Goal: Obtain resource: Obtain resource

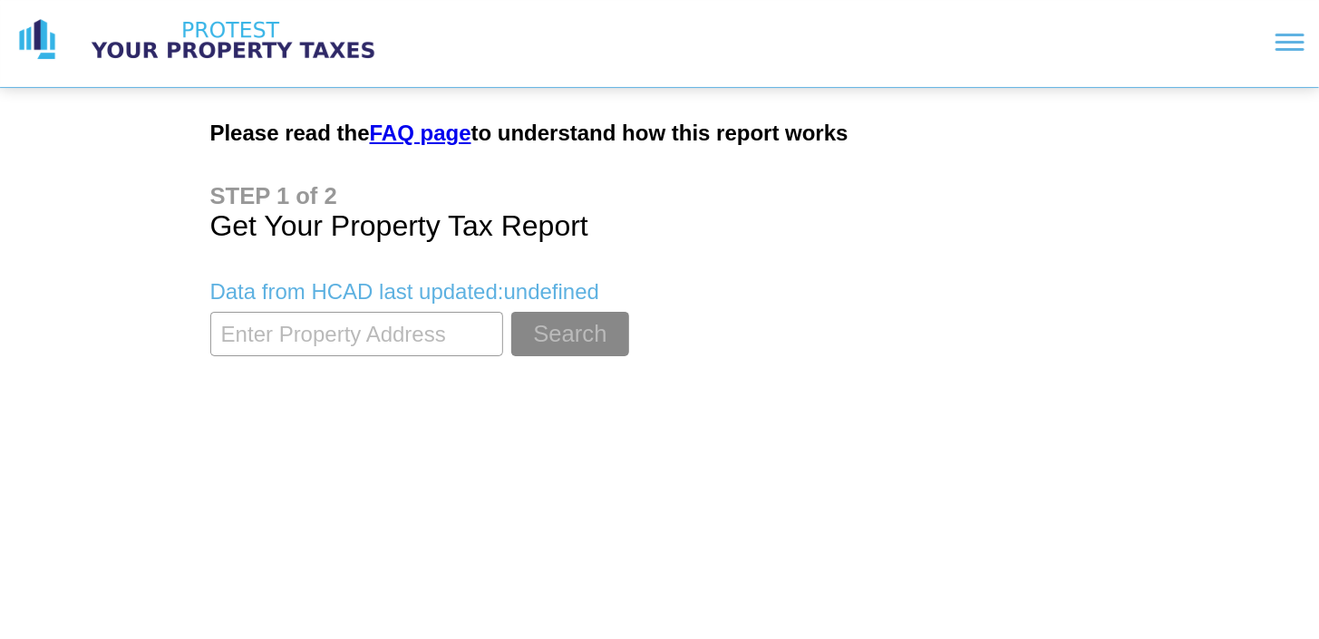
click at [440, 341] on input "textbox" at bounding box center [356, 334] width 293 height 44
click at [407, 335] on input "textbox" at bounding box center [356, 334] width 293 height 44
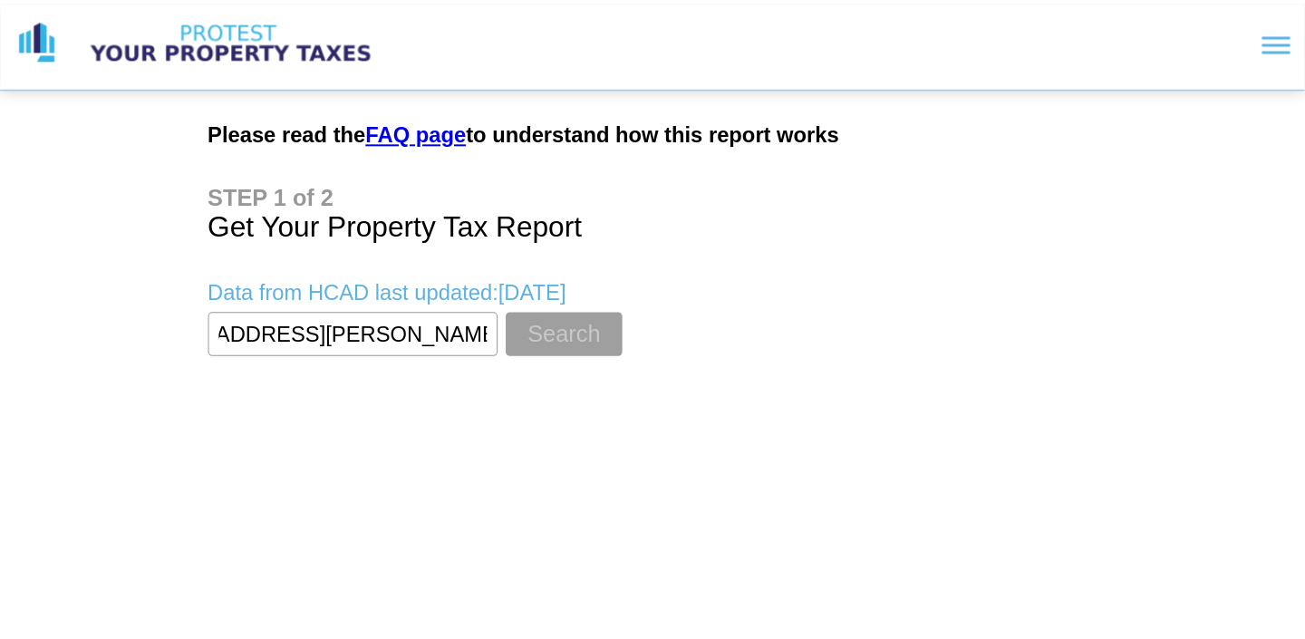
scroll to position [0, 0]
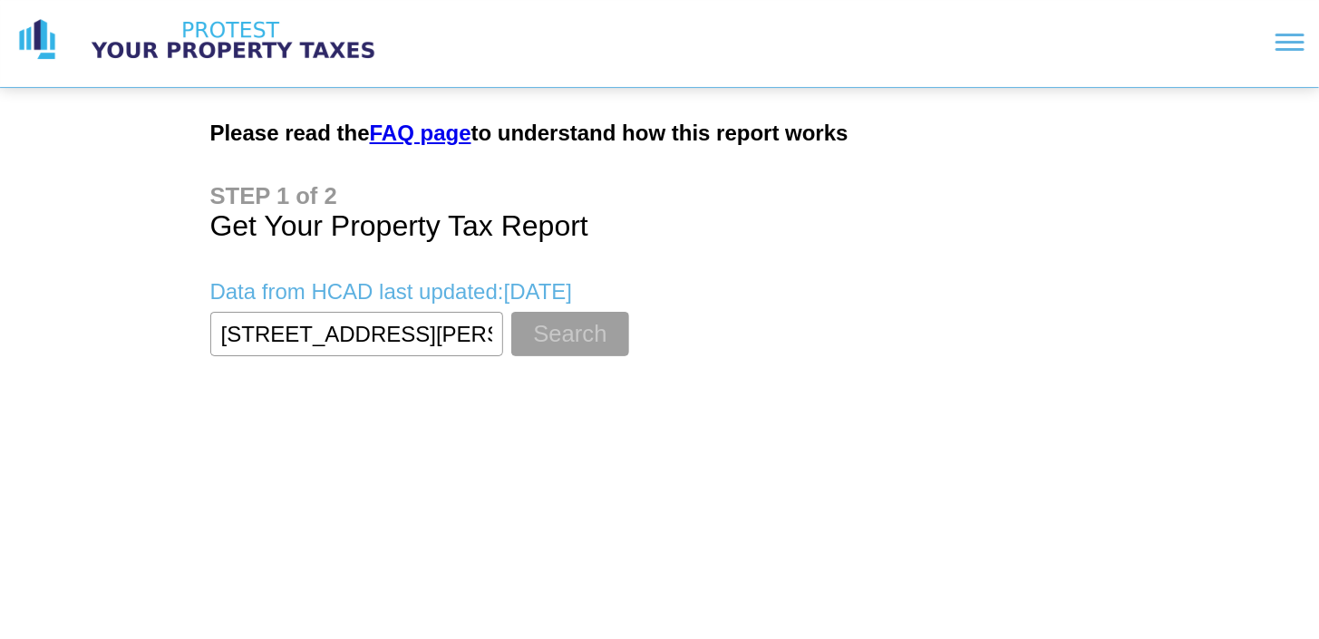
click at [566, 328] on button "Search" at bounding box center [569, 334] width 117 height 44
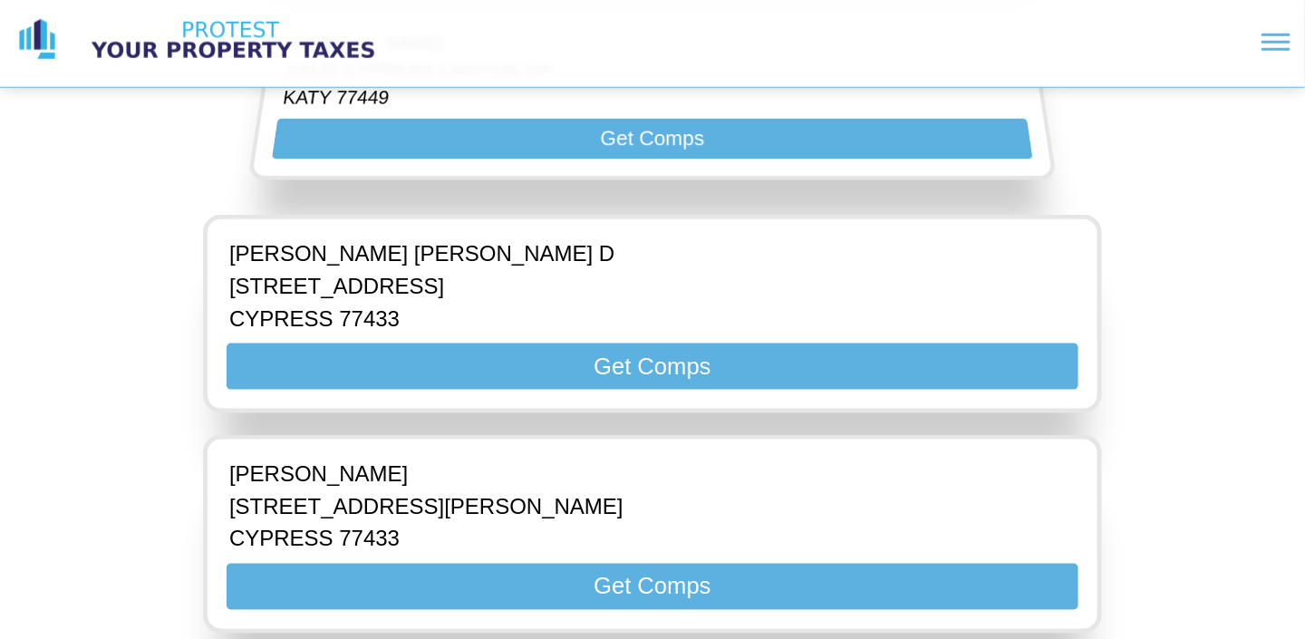
scroll to position [634, 0]
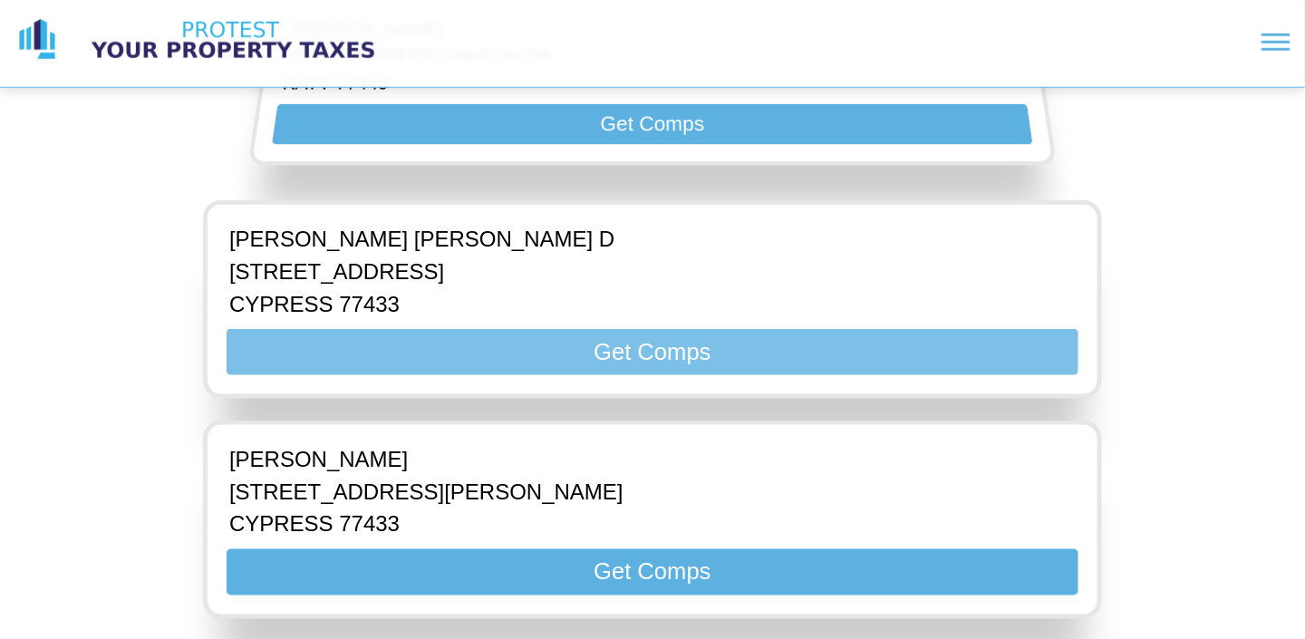
click at [561, 348] on button "Get Comps" at bounding box center [653, 352] width 852 height 46
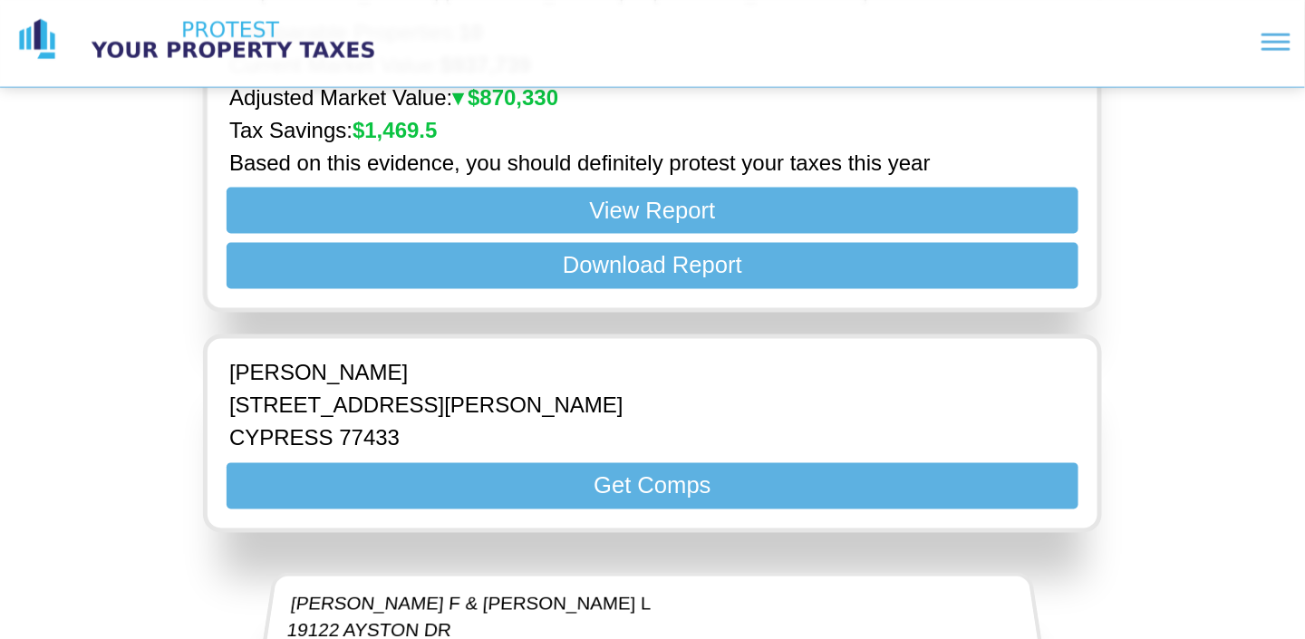
scroll to position [906, 0]
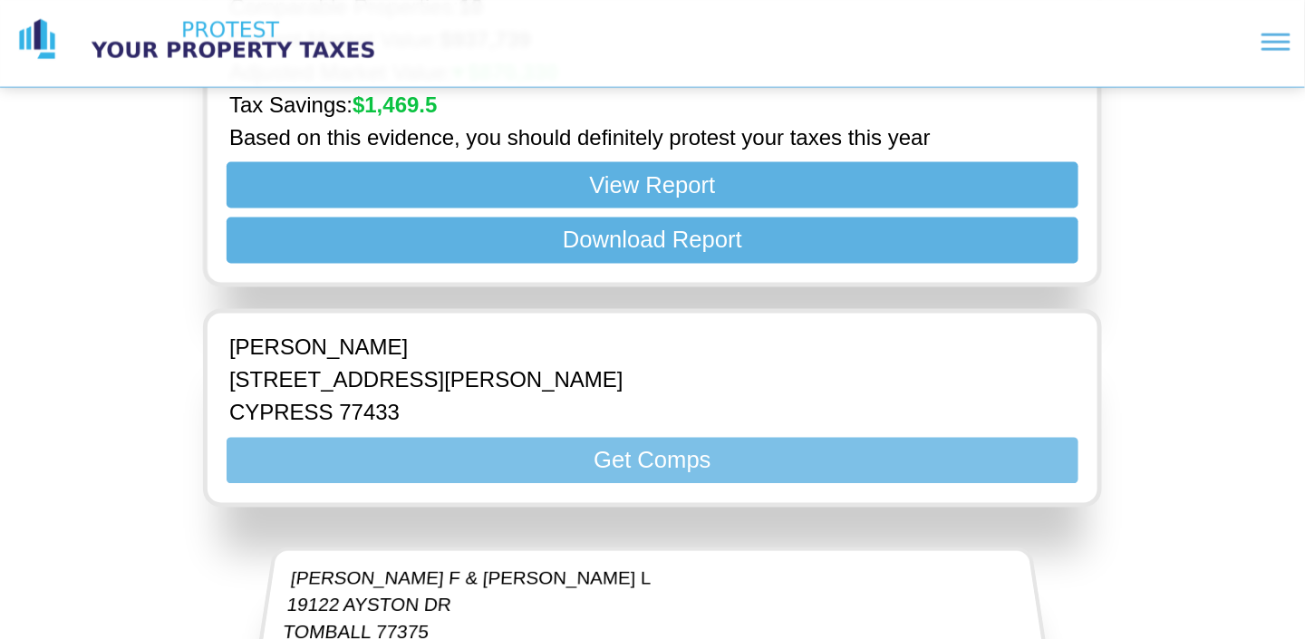
click at [555, 438] on button "Get Comps" at bounding box center [653, 461] width 852 height 46
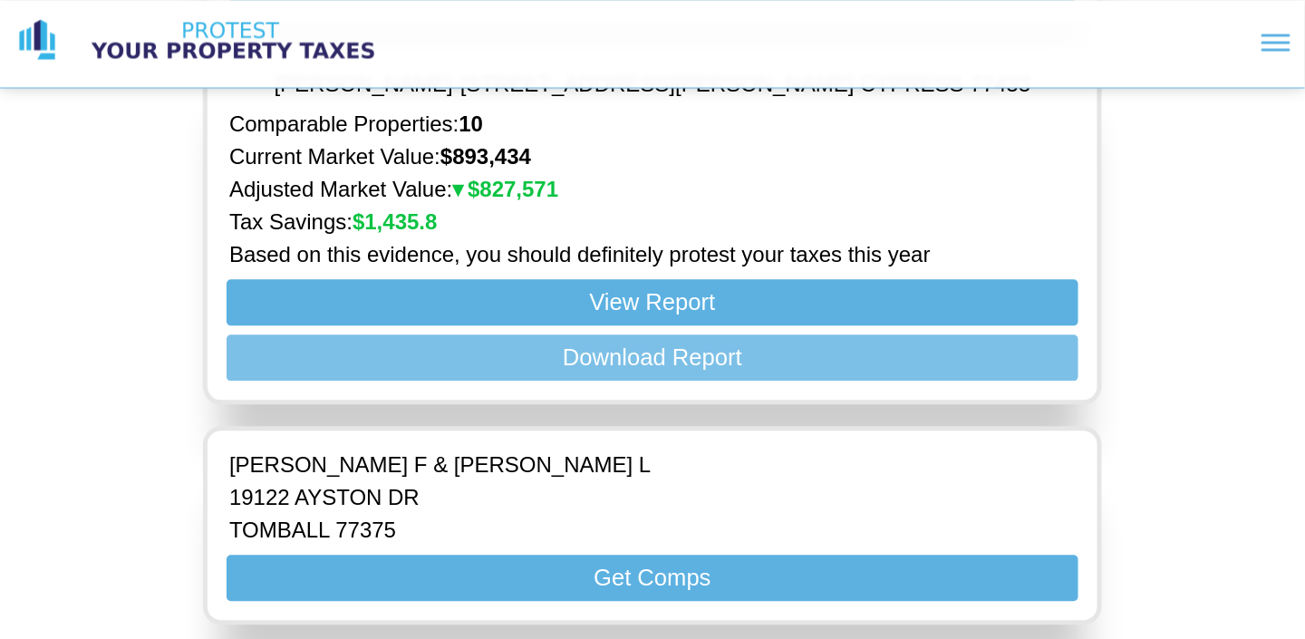
scroll to position [1269, 0]
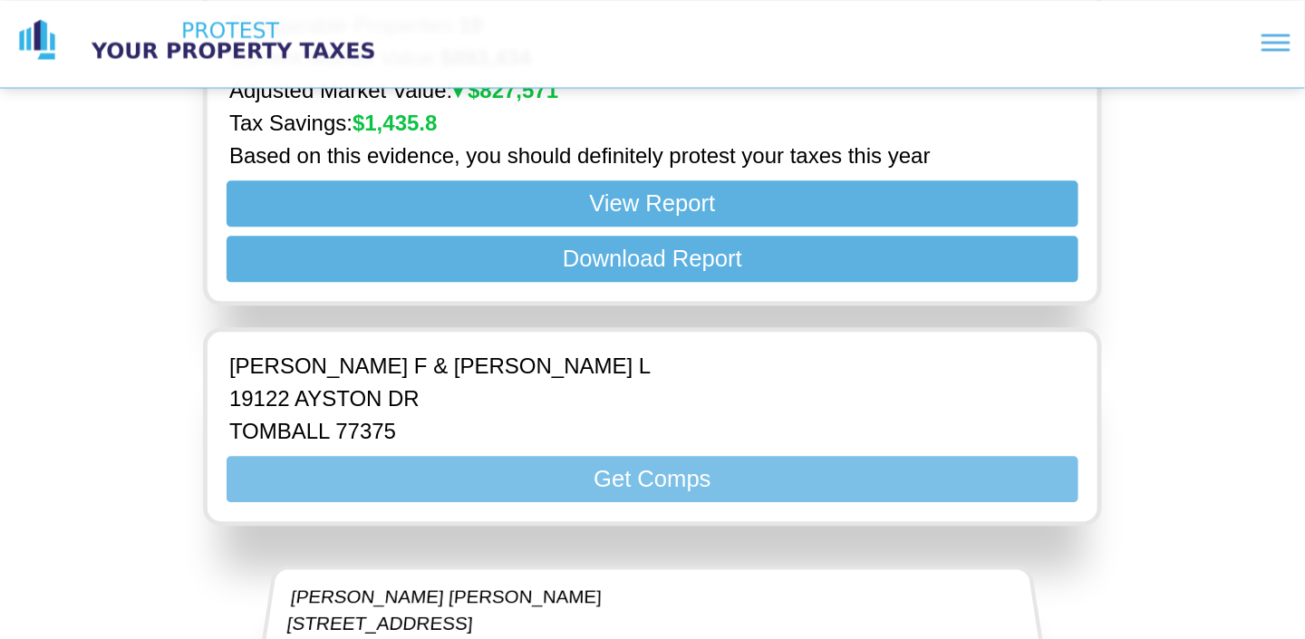
click at [542, 458] on button "Get Comps" at bounding box center [653, 479] width 852 height 46
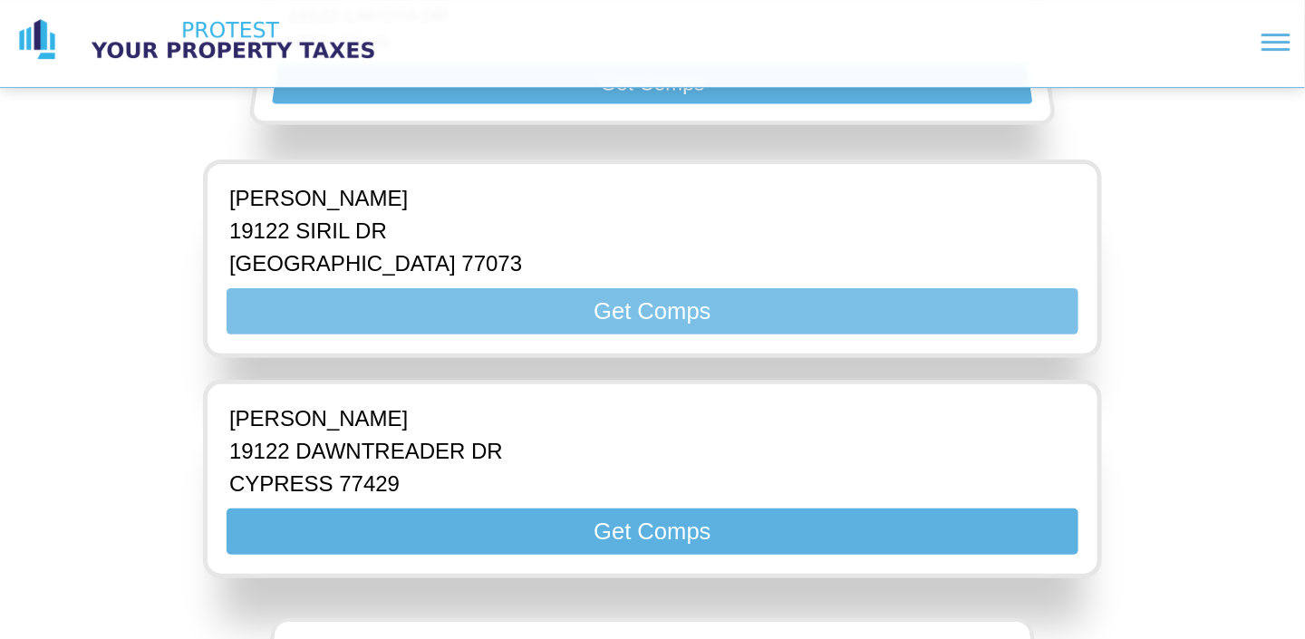
scroll to position [2357, 0]
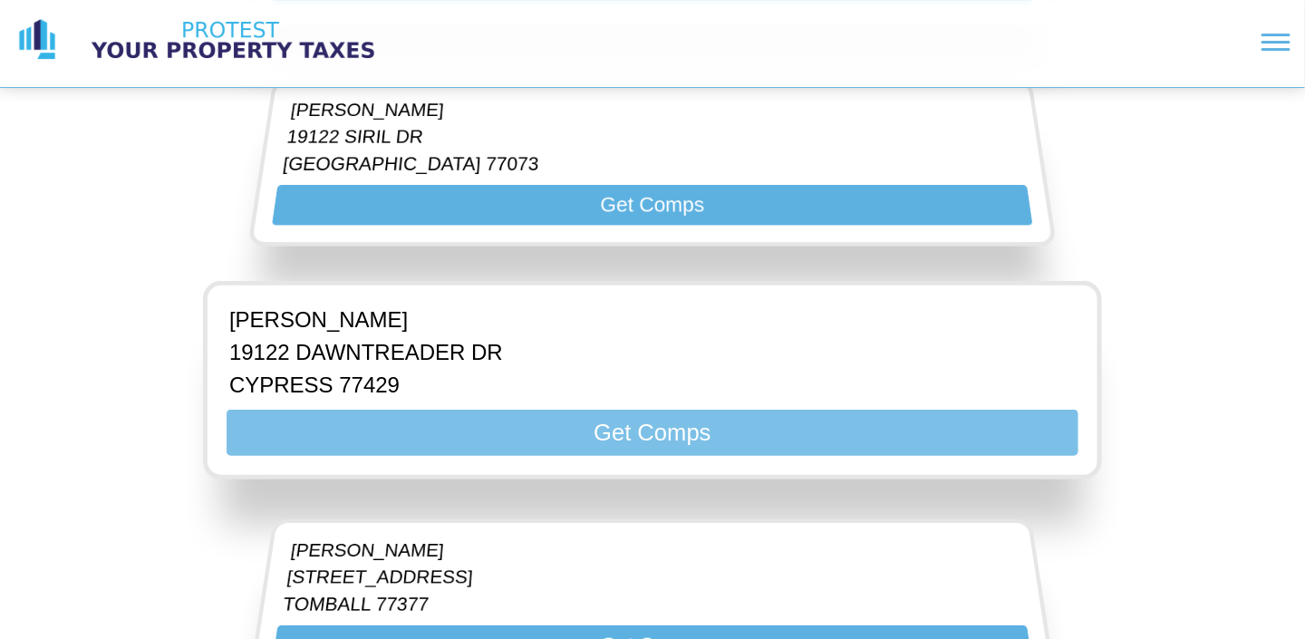
click at [537, 411] on button "Get Comps" at bounding box center [653, 433] width 852 height 46
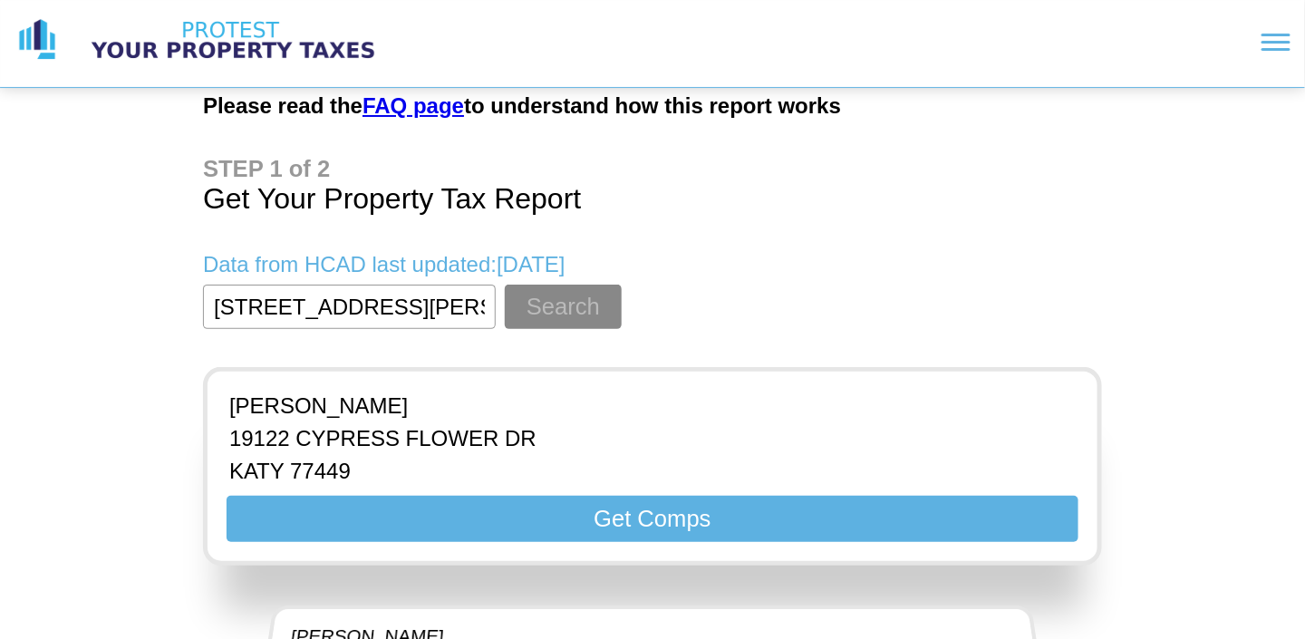
scroll to position [0, 0]
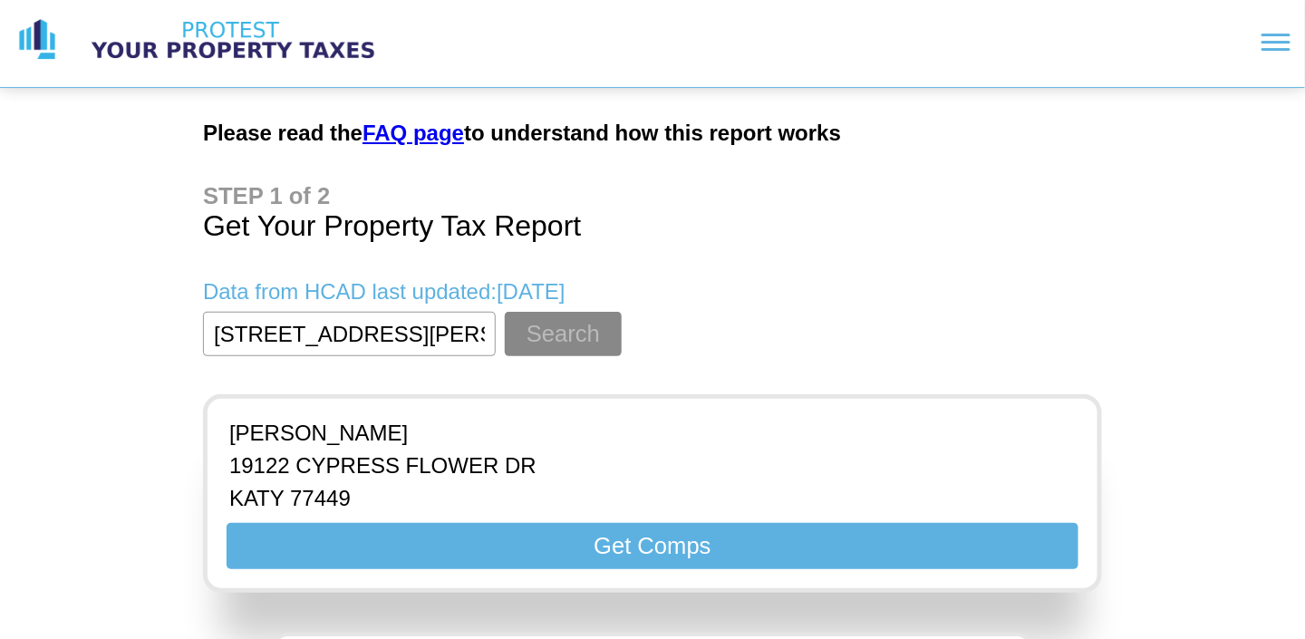
click at [459, 335] on input "textbox" at bounding box center [349, 334] width 293 height 44
drag, startPoint x: 462, startPoint y: 334, endPoint x: 517, endPoint y: 335, distance: 54.4
click at [517, 335] on form "Search" at bounding box center [652, 334] width 899 height 44
click at [450, 332] on input "textbox" at bounding box center [349, 334] width 293 height 44
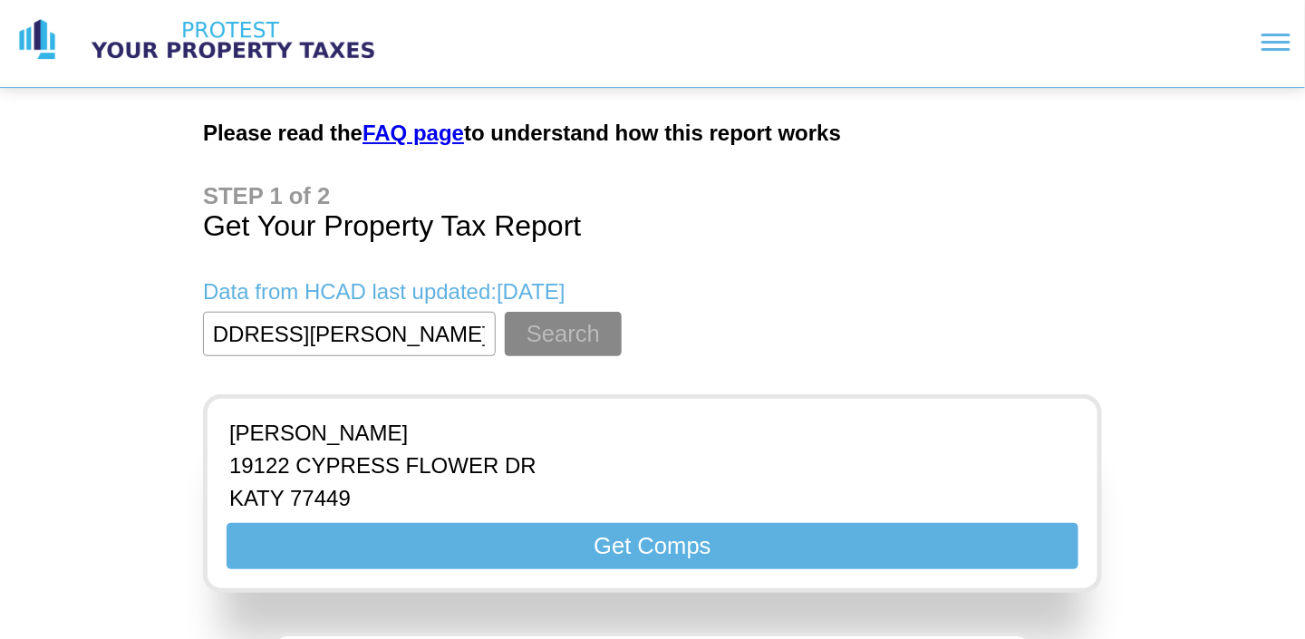
click at [477, 334] on input "textbox" at bounding box center [349, 334] width 293 height 44
type input "[STREET_ADDRESS][PERSON_NAME]"
click at [575, 335] on button "Search" at bounding box center [563, 334] width 117 height 44
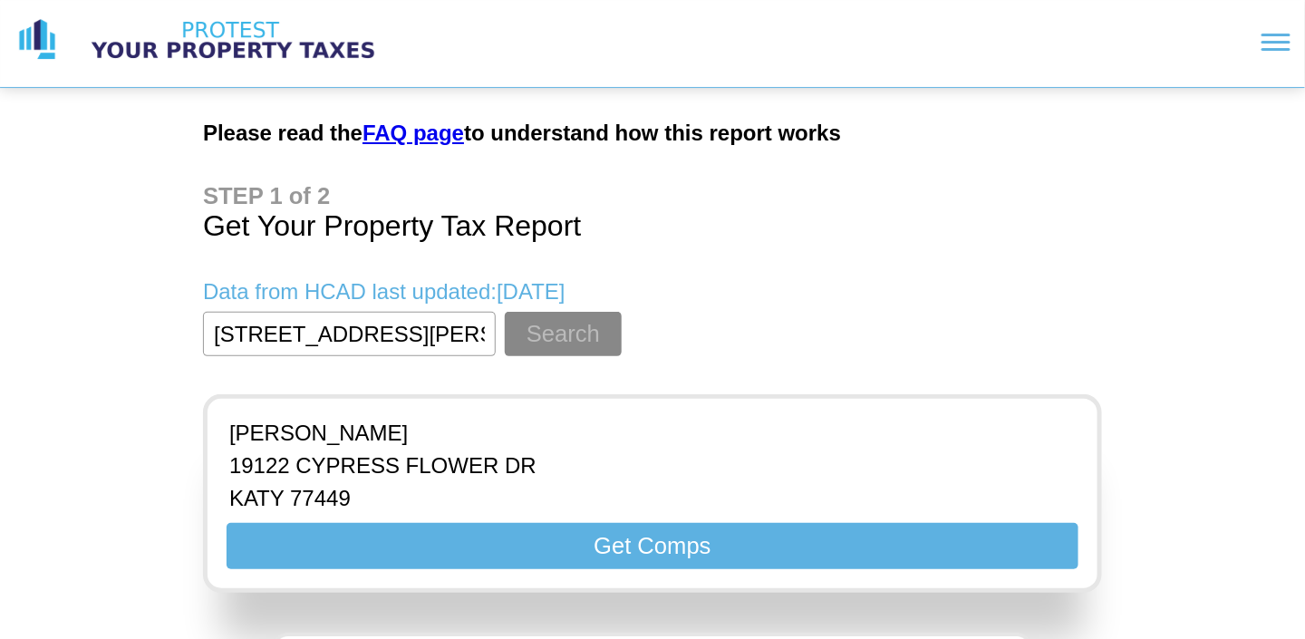
click at [992, 190] on h1 "Get Your Property Tax Report" at bounding box center [652, 213] width 899 height 60
drag, startPoint x: 217, startPoint y: 327, endPoint x: 670, endPoint y: 353, distance: 453.9
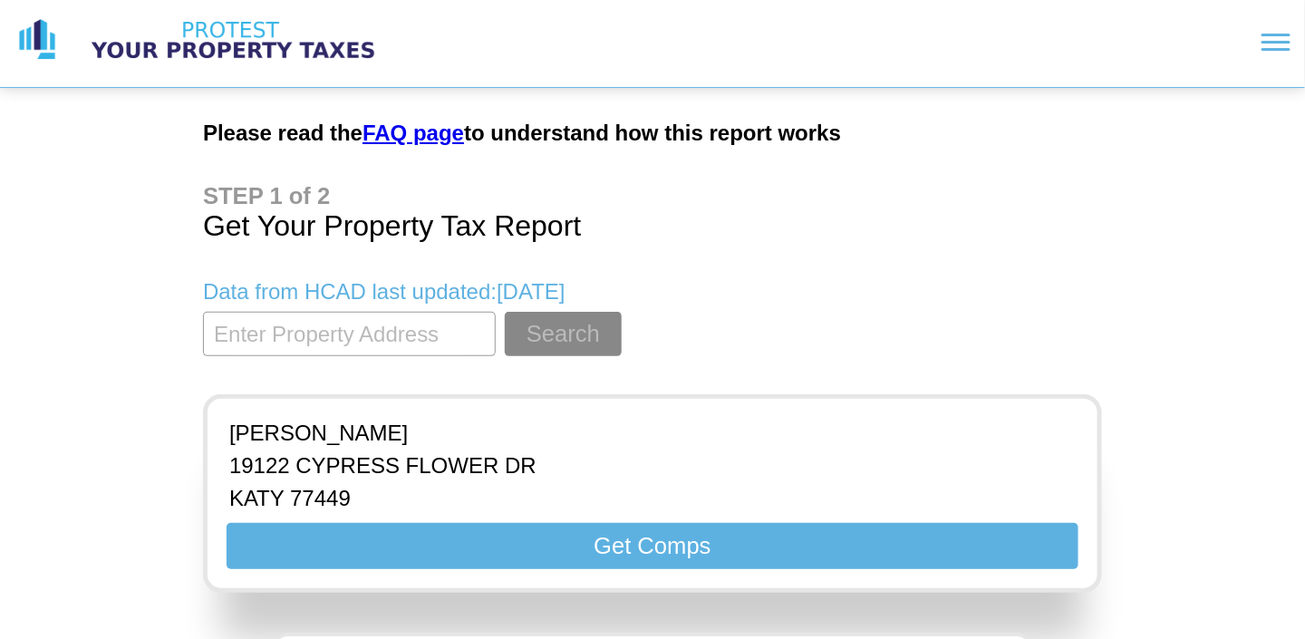
paste input "[STREET_ADDRESS][PERSON_NAME]"
drag, startPoint x: 419, startPoint y: 329, endPoint x: 301, endPoint y: 332, distance: 117.9
click at [301, 332] on input "textbox" at bounding box center [349, 334] width 293 height 44
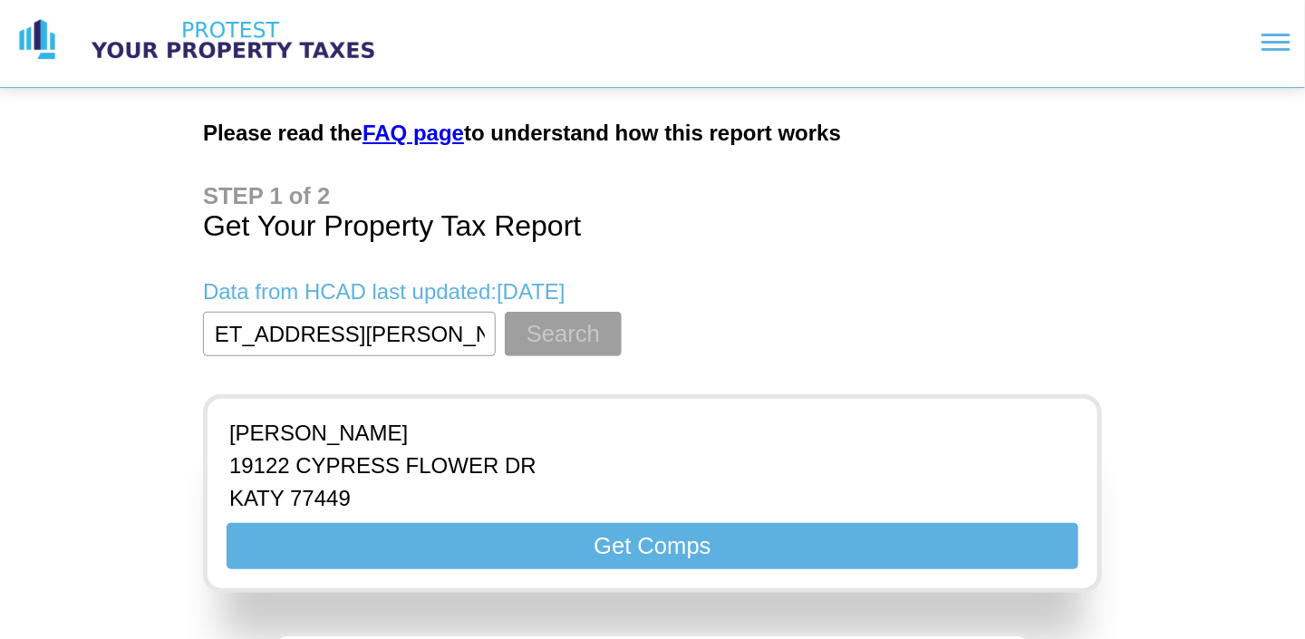
type input "[STREET_ADDRESS][PERSON_NAME]"
click at [538, 339] on button "Search" at bounding box center [563, 334] width 117 height 44
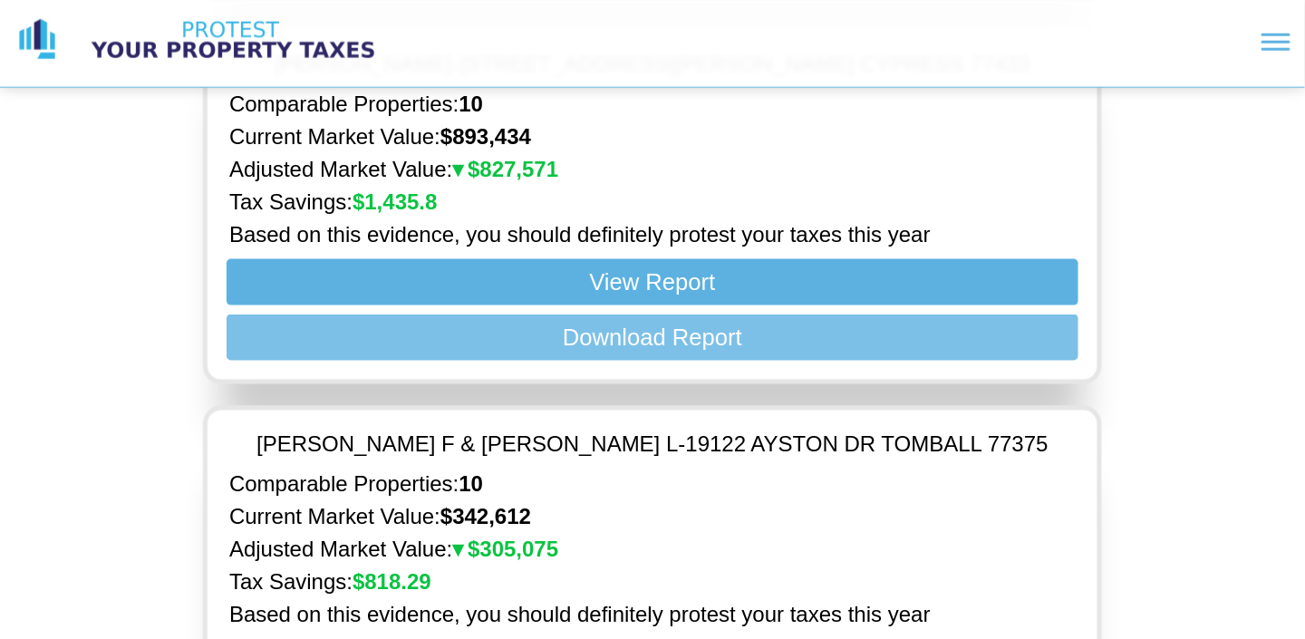
scroll to position [725, 0]
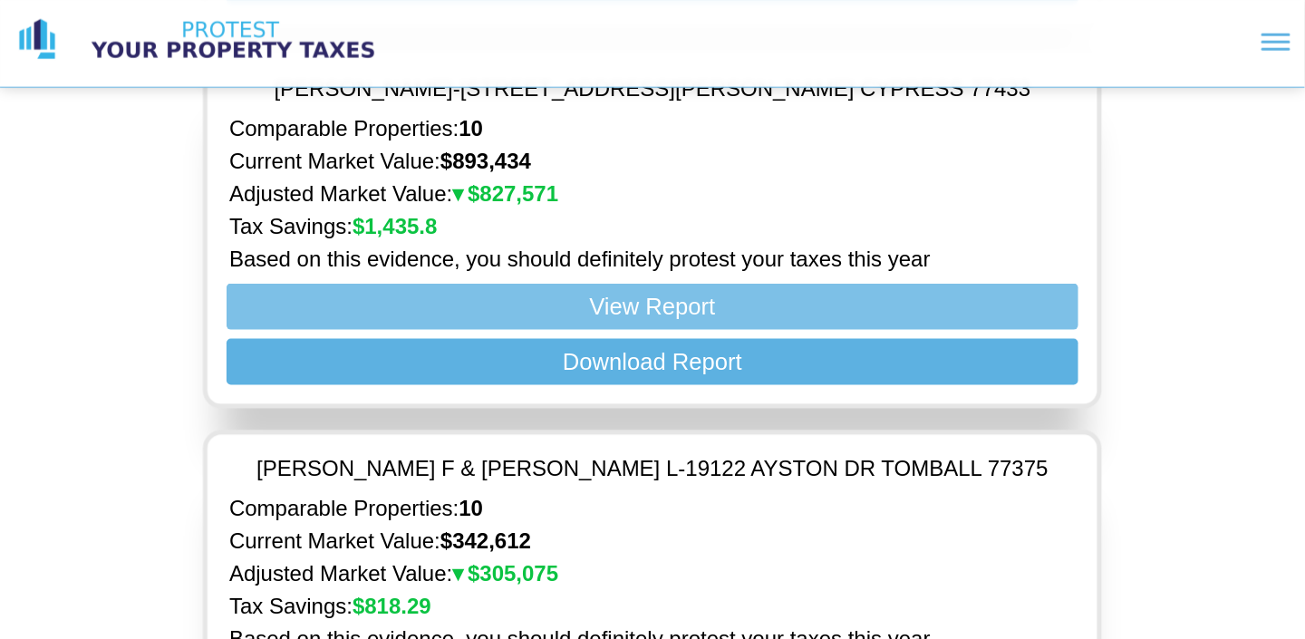
click at [707, 284] on button "View Report" at bounding box center [653, 307] width 852 height 46
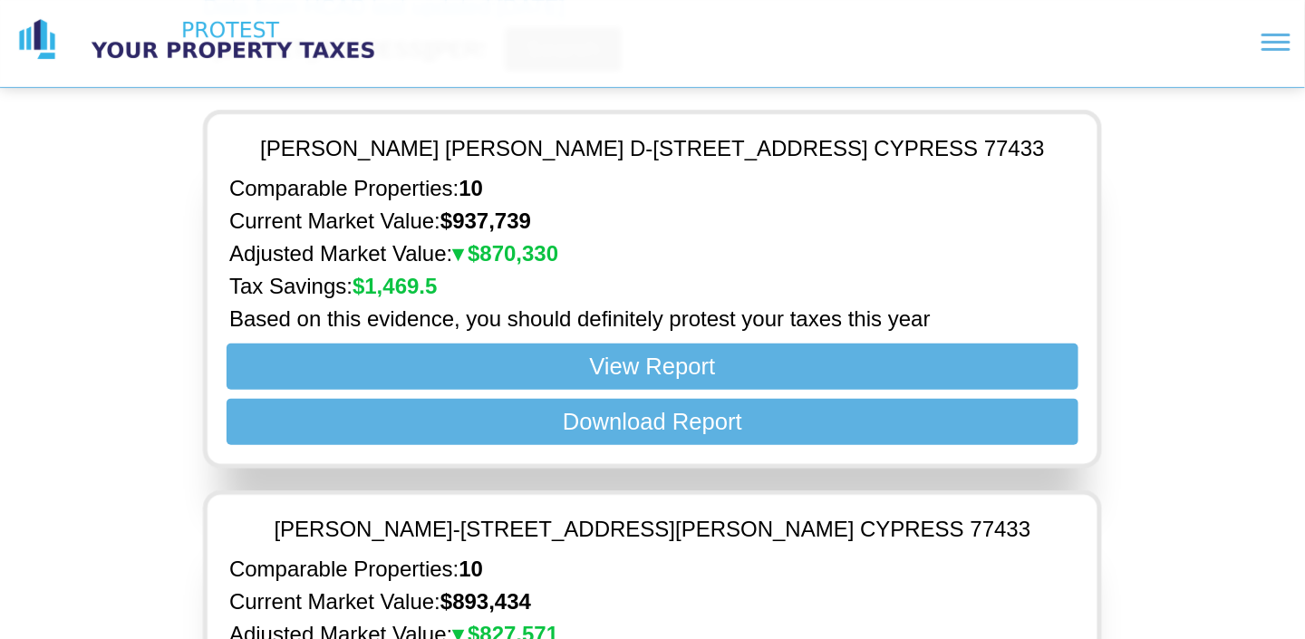
scroll to position [259, 0]
